Goal: Transaction & Acquisition: Download file/media

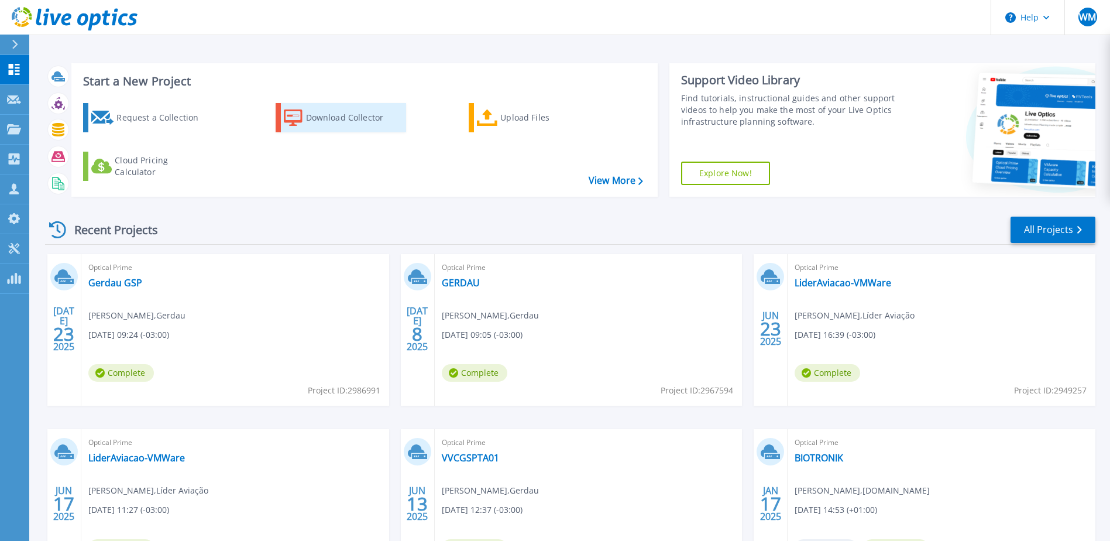
click at [338, 120] on div "Download Collector" at bounding box center [353, 117] width 94 height 23
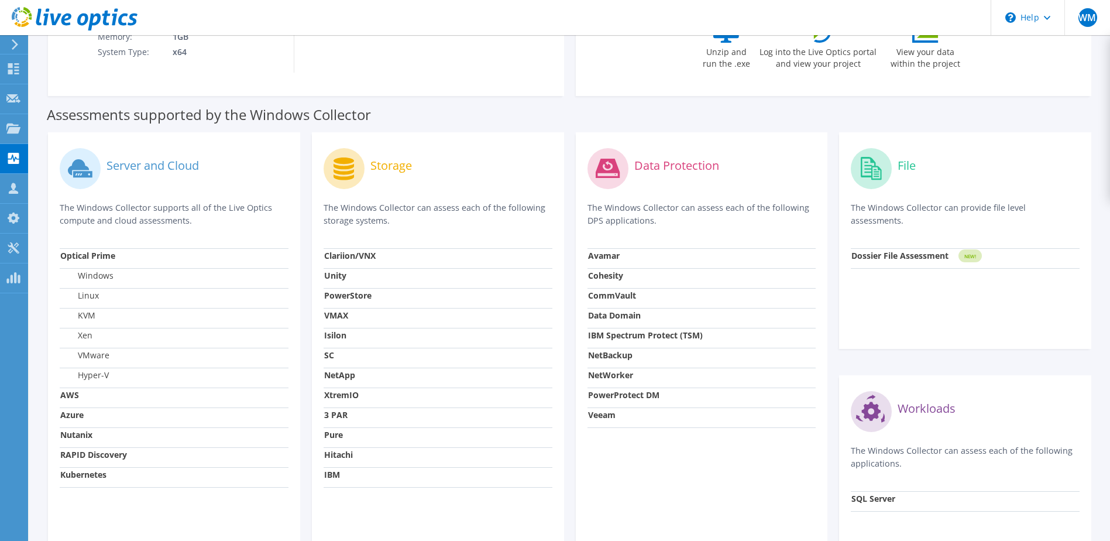
scroll to position [253, 0]
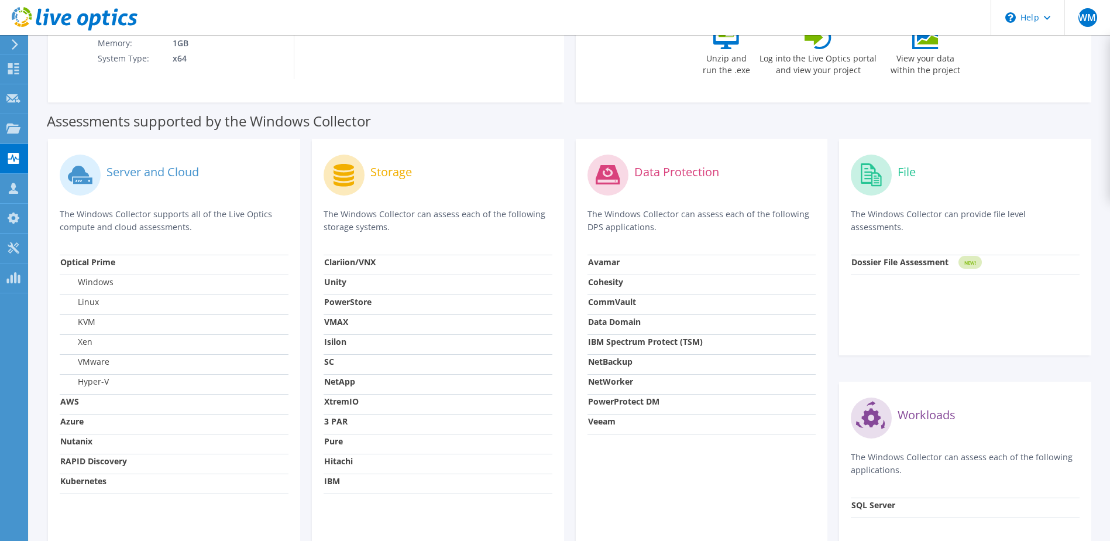
click at [111, 288] on td "Windows" at bounding box center [174, 285] width 229 height 20
click at [104, 280] on label "Windows" at bounding box center [86, 282] width 53 height 12
click at [87, 297] on td "Linux" at bounding box center [174, 304] width 229 height 20
drag, startPoint x: 87, startPoint y: 300, endPoint x: 86, endPoint y: 320, distance: 19.9
click at [86, 320] on label "KVM" at bounding box center [77, 322] width 35 height 12
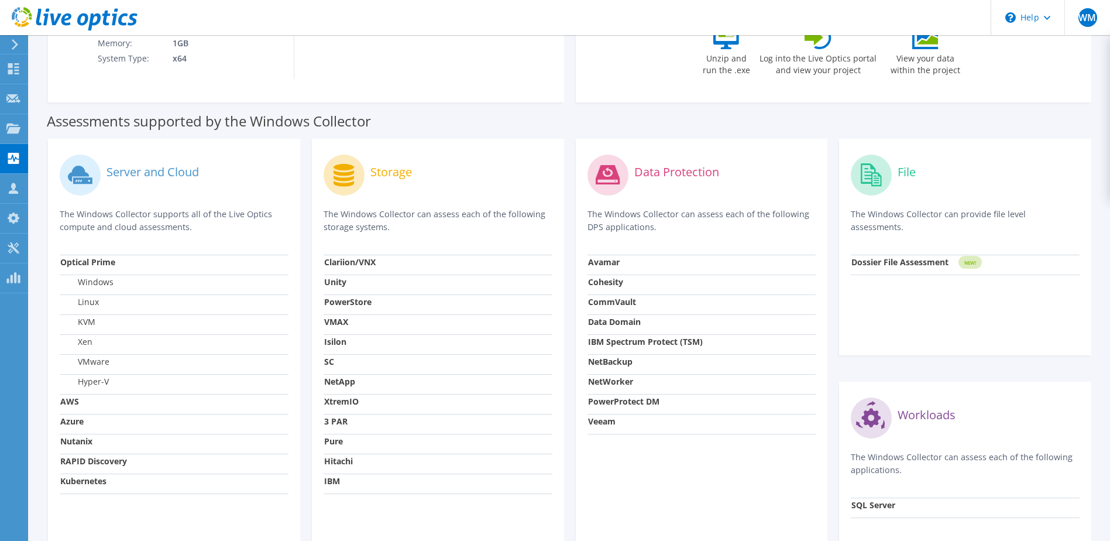
click at [85, 325] on label "KVM" at bounding box center [77, 322] width 35 height 12
click at [95, 363] on label "VMware" at bounding box center [84, 362] width 49 height 12
click at [97, 378] on label "Hyper-V" at bounding box center [84, 382] width 49 height 12
click at [830, 340] on div "Data Protection The Windows Collector can assess each of the following DPS appl…" at bounding box center [702, 368] width 264 height 459
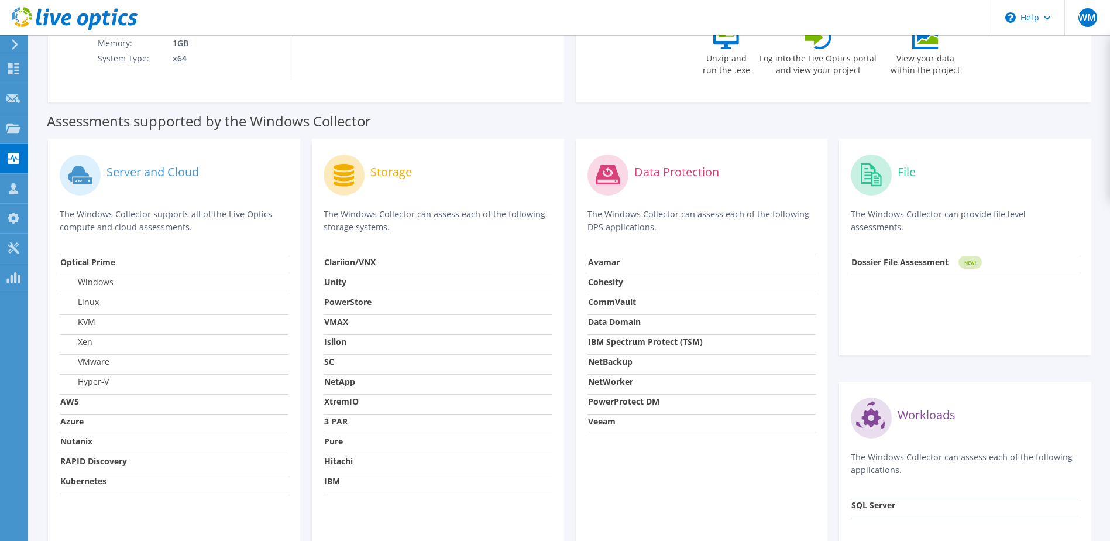
click at [830, 340] on div "Data Protection The Windows Collector can assess each of the following DPS appl…" at bounding box center [702, 368] width 264 height 459
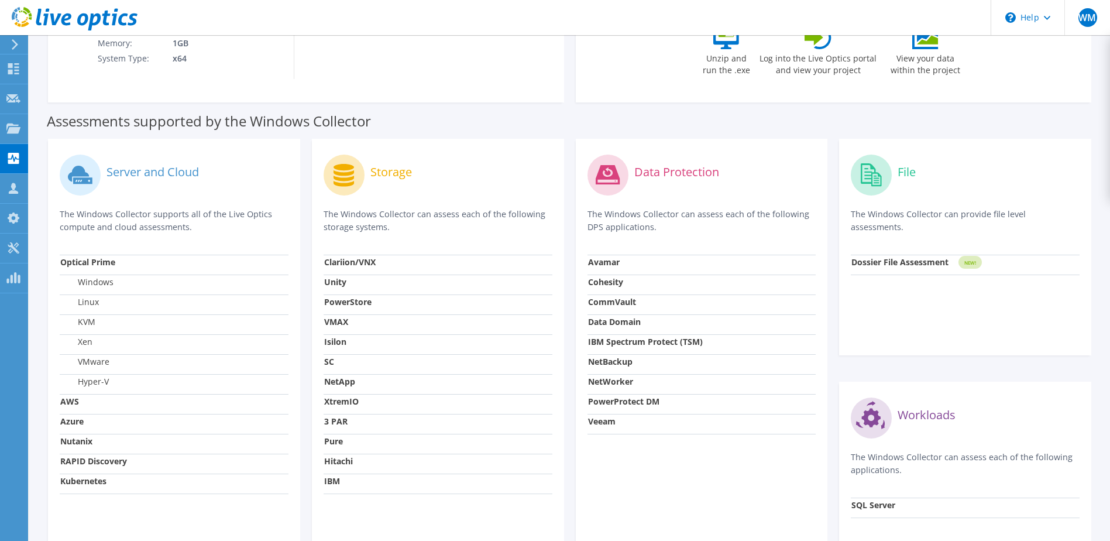
click at [830, 340] on div "Data Protection The Windows Collector can assess each of the following DPS appl…" at bounding box center [702, 368] width 264 height 459
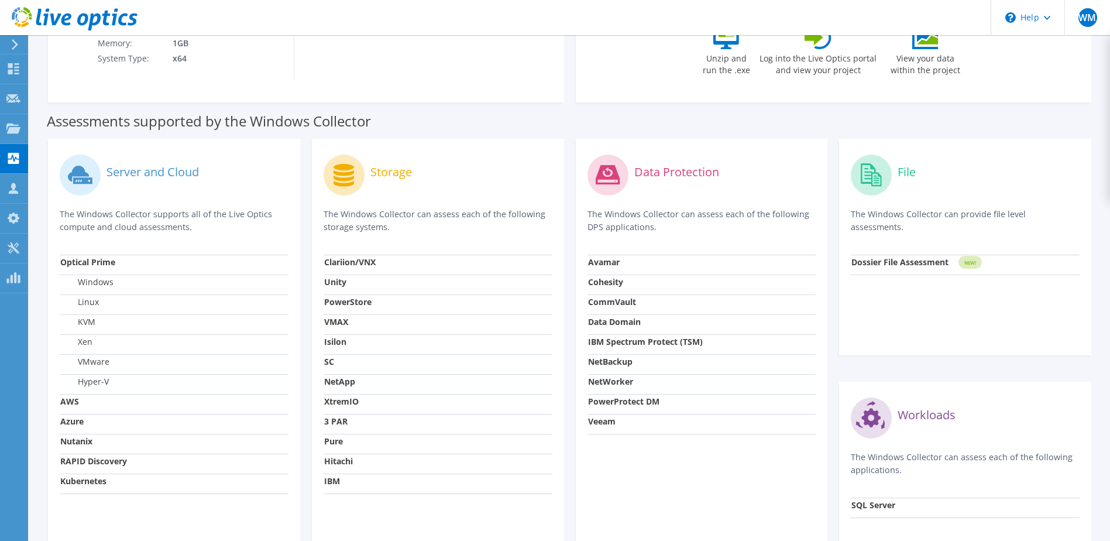
click at [830, 340] on div "Data Protection The Windows Collector can assess each of the following DPS appl…" at bounding box center [702, 368] width 264 height 459
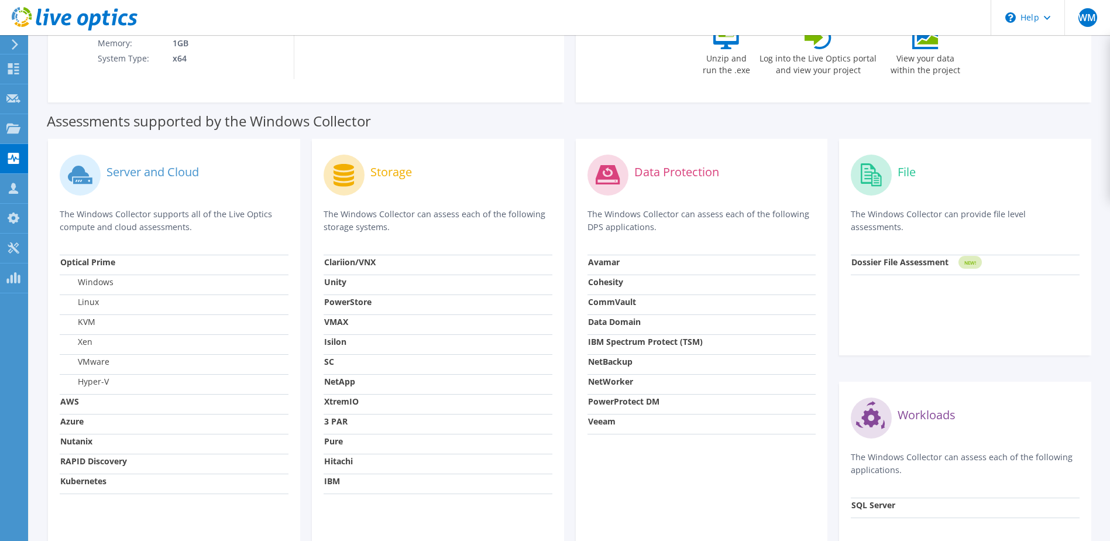
click at [830, 340] on div "Data Protection The Windows Collector can assess each of the following DPS appl…" at bounding box center [702, 368] width 264 height 459
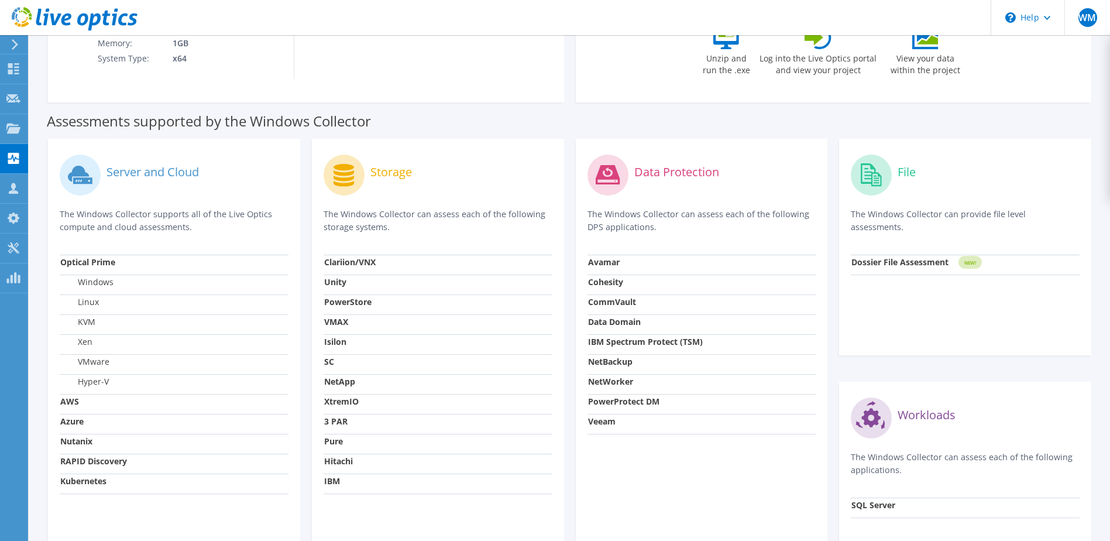
click at [830, 340] on div "Data Protection The Windows Collector can assess each of the following DPS appl…" at bounding box center [702, 368] width 264 height 459
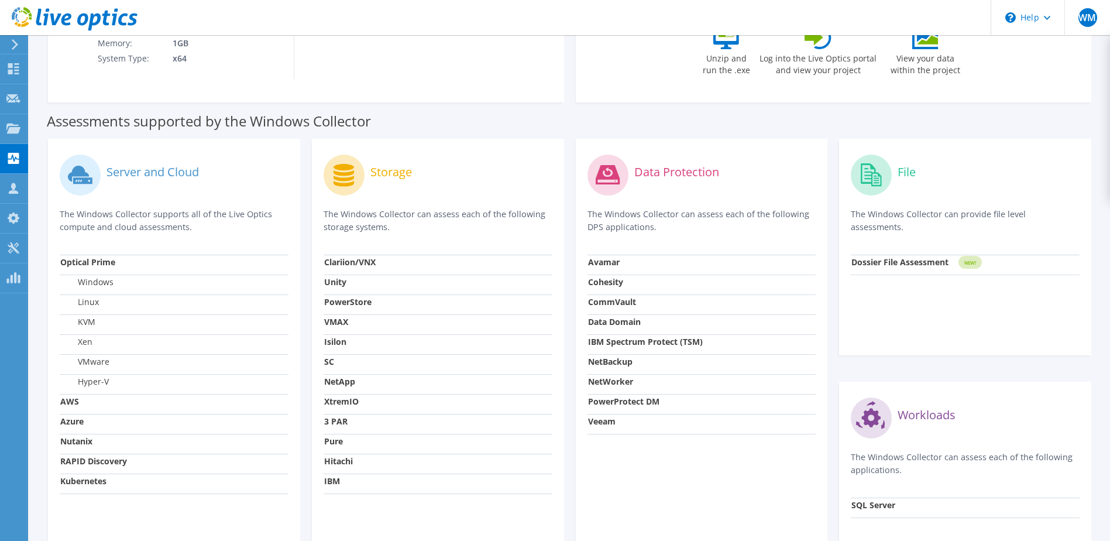
click at [830, 340] on div "Data Protection The Windows Collector can assess each of the following DPS appl…" at bounding box center [702, 368] width 264 height 459
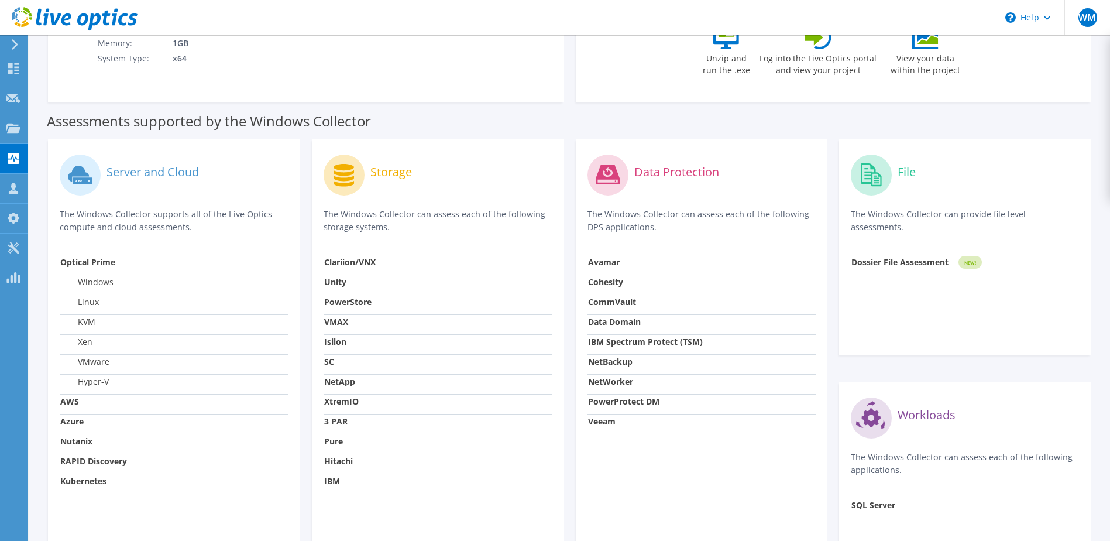
click at [830, 340] on div "Data Protection The Windows Collector can assess each of the following DPS appl…" at bounding box center [702, 368] width 264 height 459
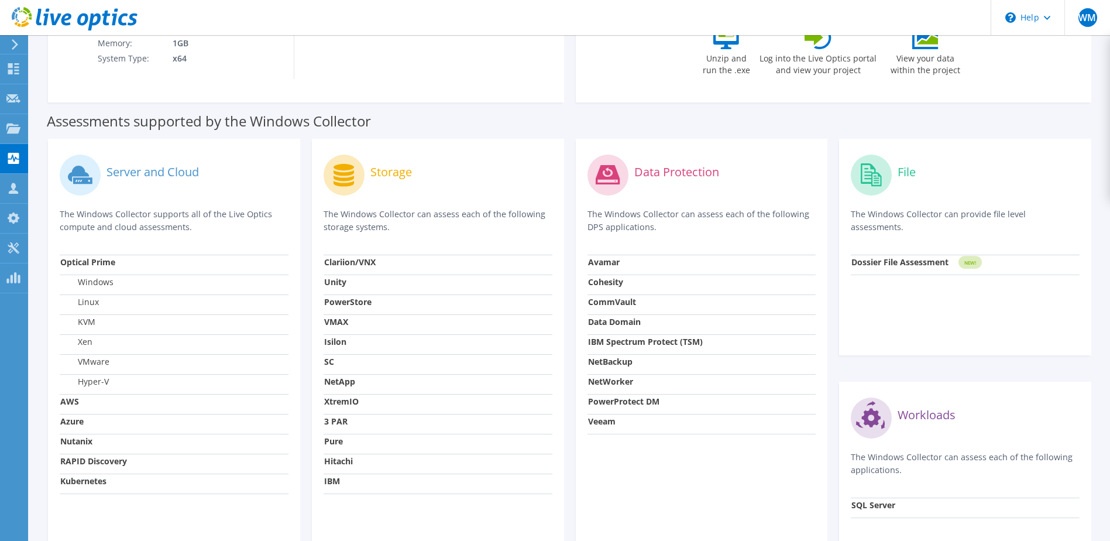
click at [830, 340] on div "Data Protection The Windows Collector can assess each of the following DPS appl…" at bounding box center [702, 368] width 264 height 459
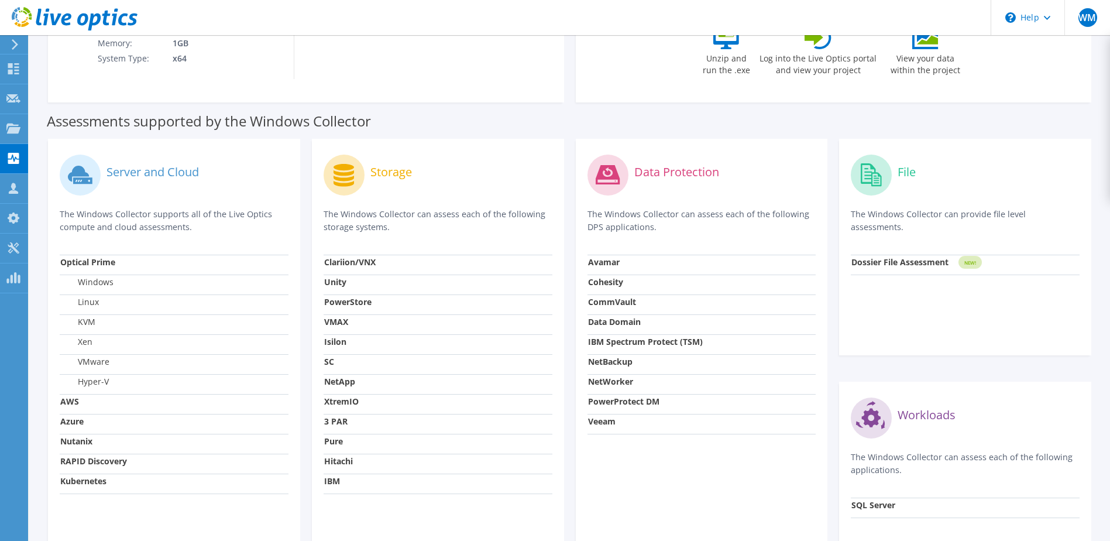
click at [830, 340] on div "Data Protection The Windows Collector can assess each of the following DPS appl…" at bounding box center [702, 368] width 264 height 459
click at [729, 173] on div "Data Protection" at bounding box center [702, 174] width 229 height 49
